Goal: Check status: Check status

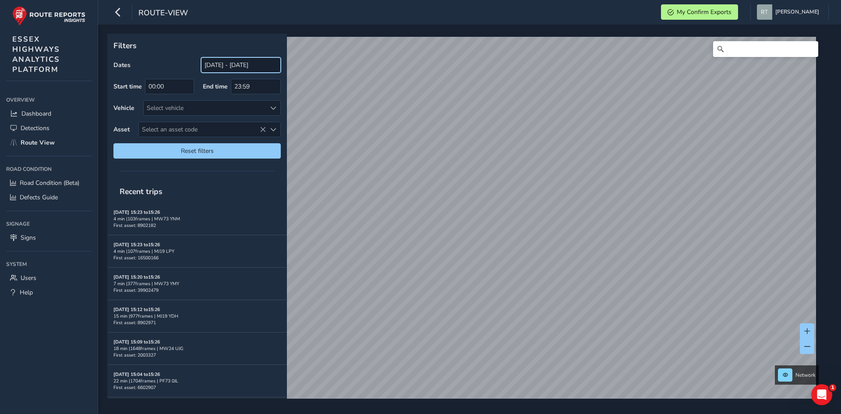
click at [230, 63] on input "[DATE] - [DATE]" at bounding box center [241, 64] width 80 height 15
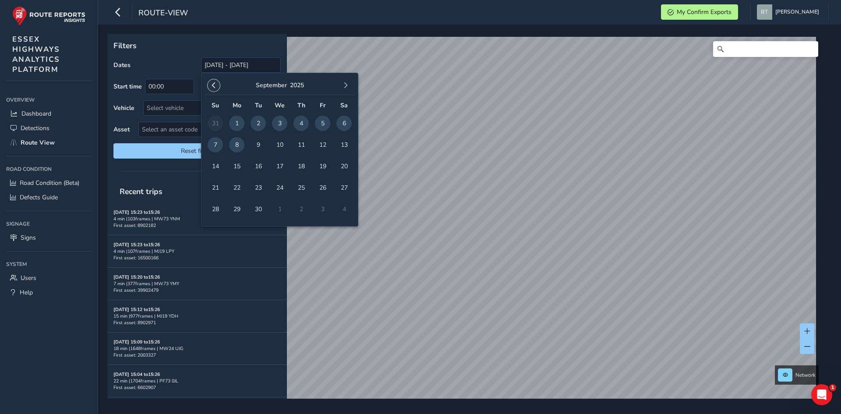
click at [215, 86] on span "button" at bounding box center [214, 85] width 6 height 6
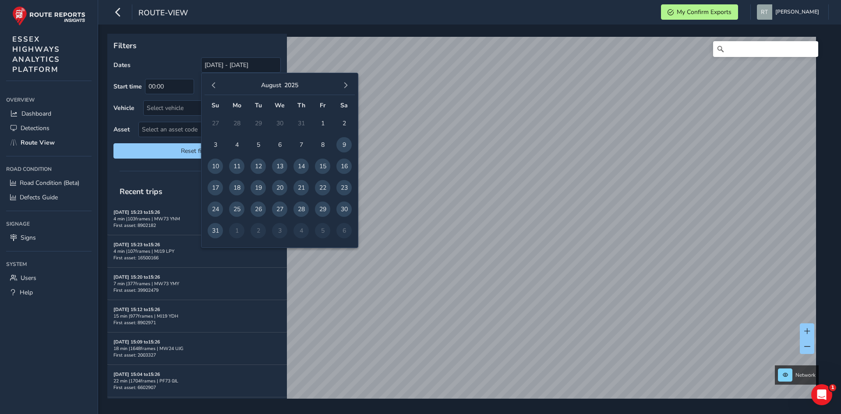
click at [215, 86] on span "button" at bounding box center [214, 85] width 6 height 6
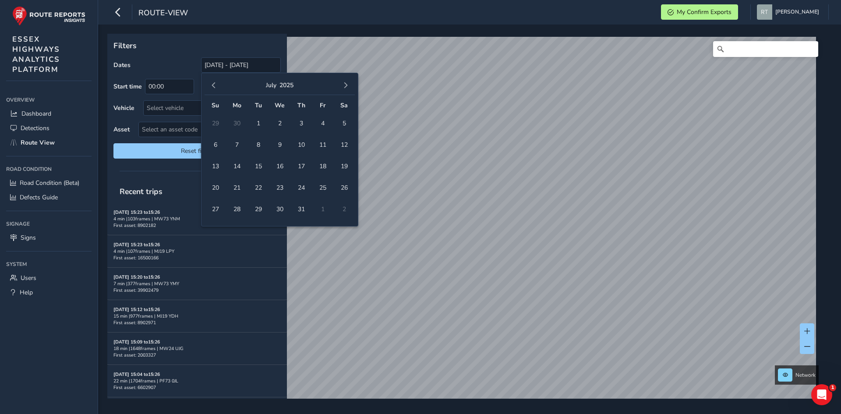
click at [215, 86] on span "button" at bounding box center [214, 85] width 6 height 6
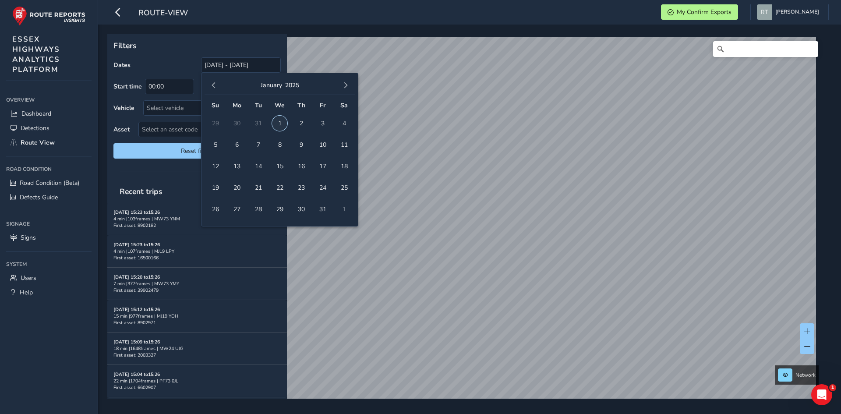
click at [278, 126] on span "1" at bounding box center [279, 123] width 15 height 15
click at [346, 82] on button "button" at bounding box center [345, 85] width 12 height 12
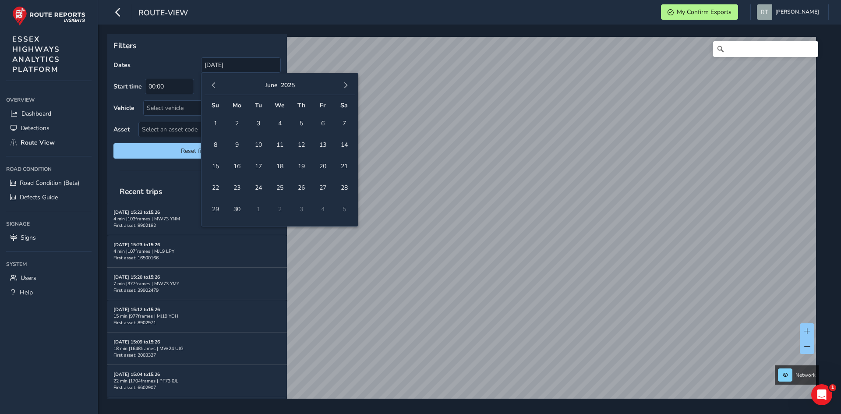
click at [346, 82] on button "button" at bounding box center [345, 85] width 12 height 12
click at [345, 167] on span "20" at bounding box center [343, 166] width 15 height 15
type input "[DATE] - [DATE]"
